Goal: Navigation & Orientation: Find specific page/section

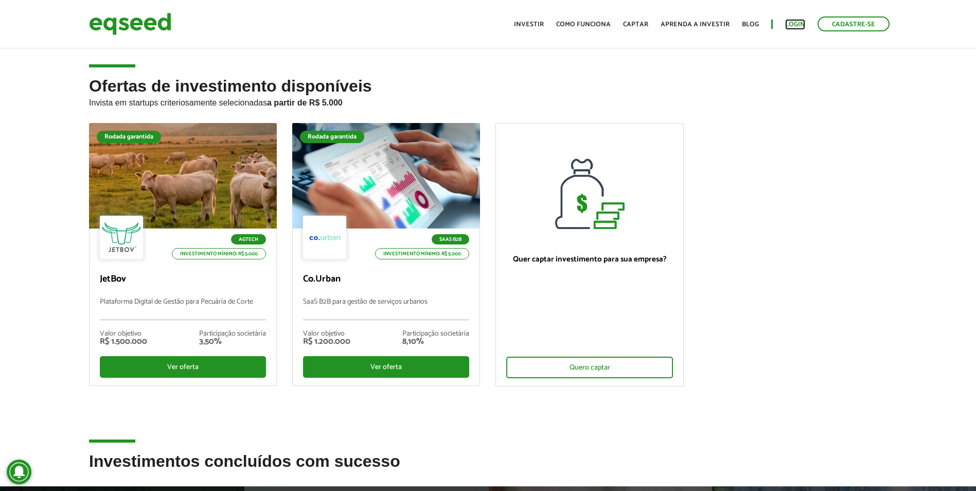
click at [788, 24] on link "Login" at bounding box center [795, 24] width 20 height 7
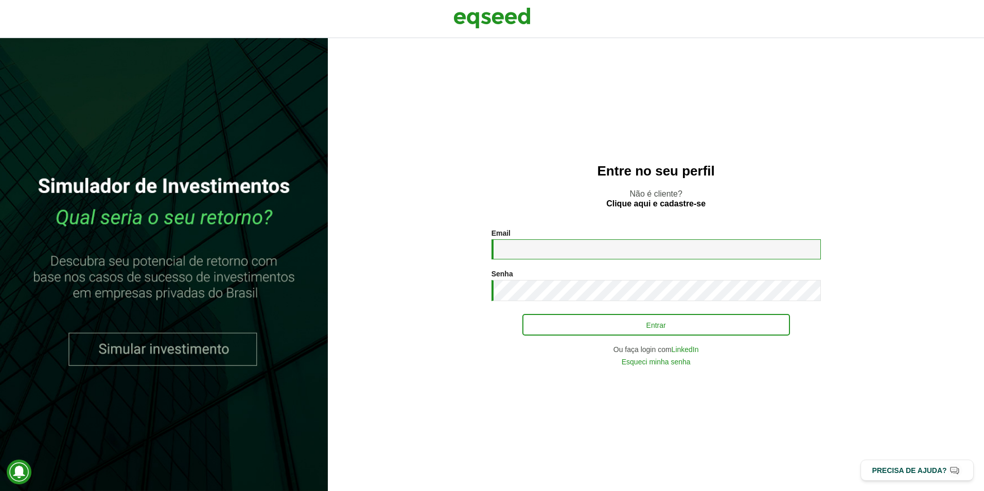
type input "**********"
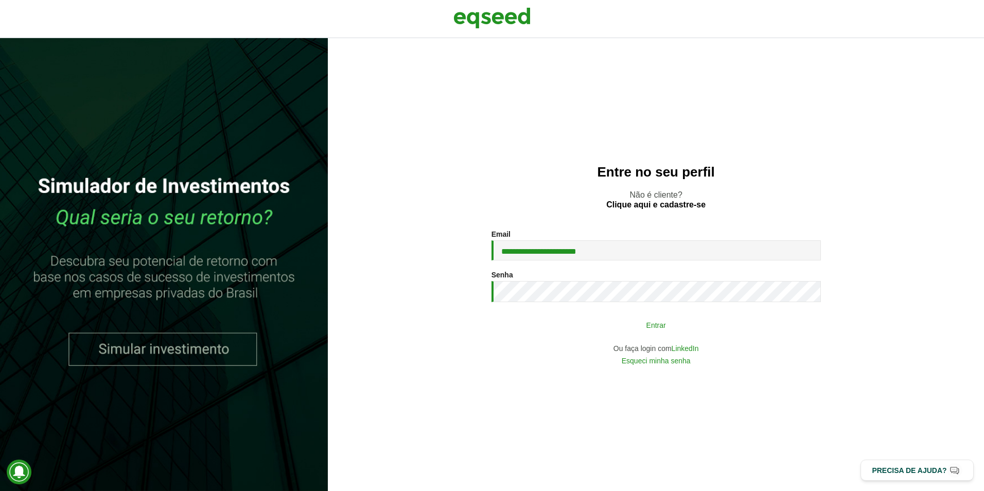
click at [660, 324] on button "Entrar" at bounding box center [655, 325] width 267 height 20
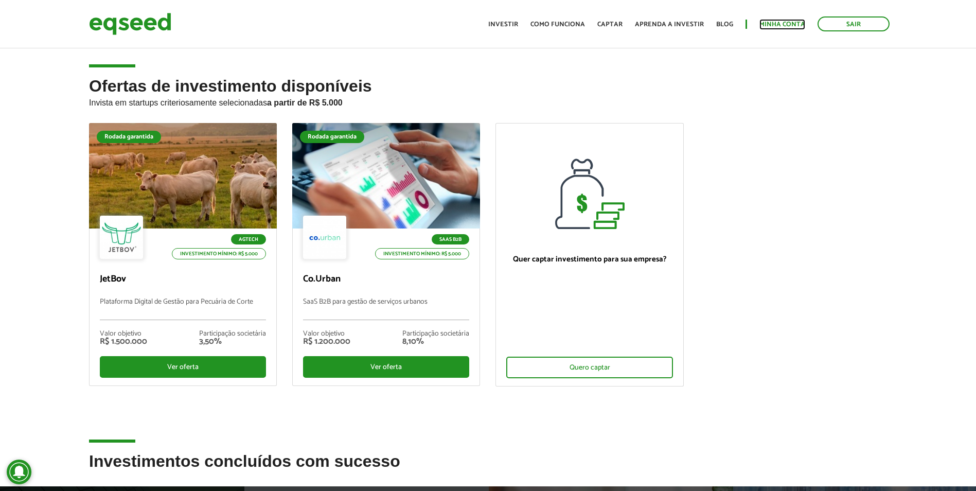
click at [761, 24] on link "Minha conta" at bounding box center [782, 24] width 46 height 7
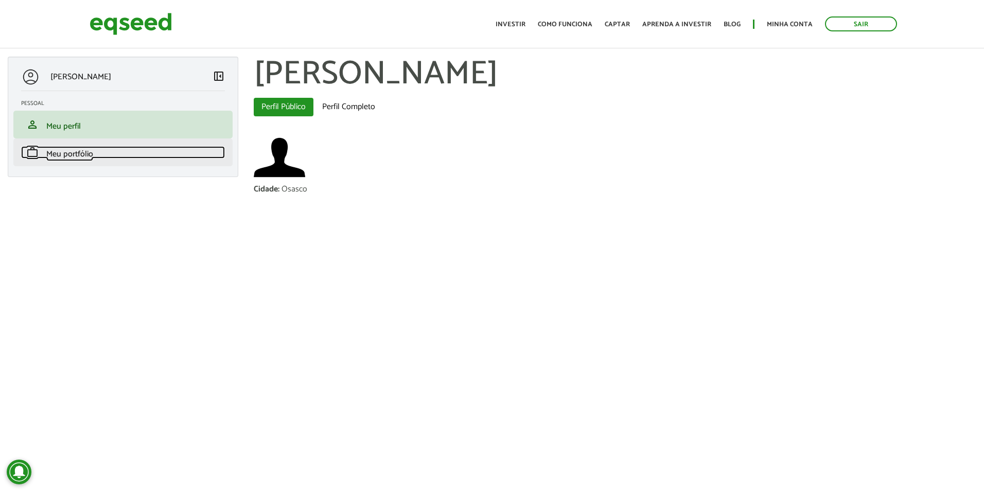
click at [148, 148] on link "work Meu portfólio" at bounding box center [123, 152] width 204 height 12
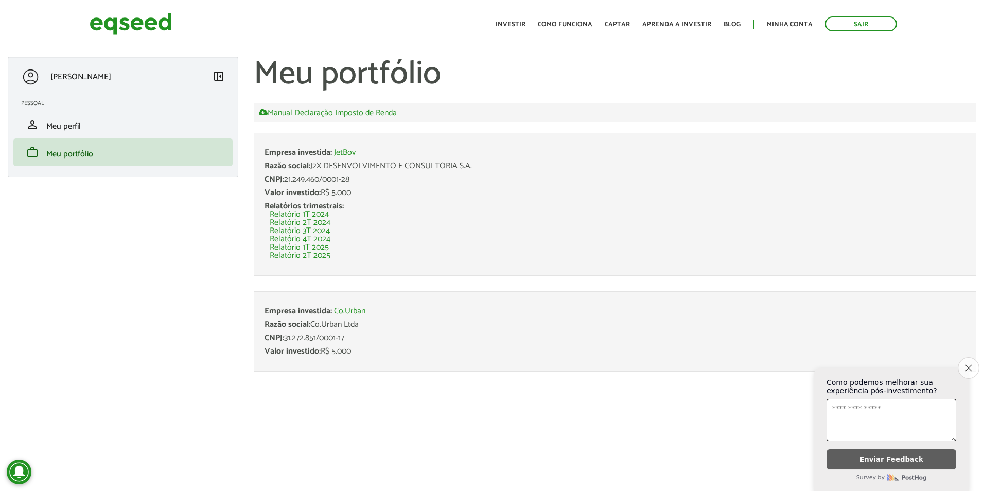
click at [972, 359] on button "Close survey" at bounding box center [968, 368] width 22 height 22
